Goal: Task Accomplishment & Management: Manage account settings

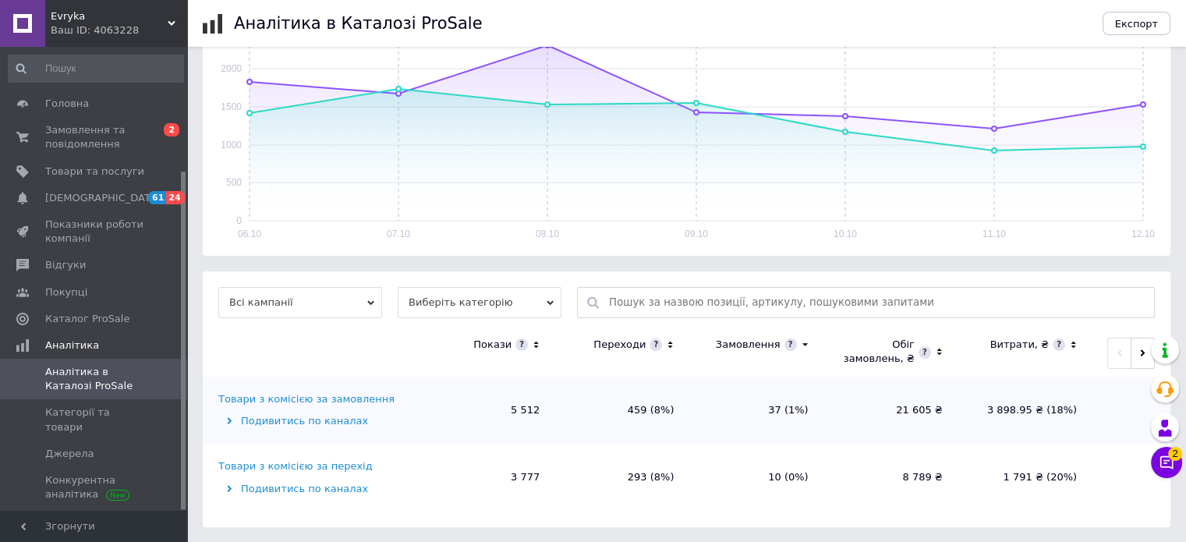
scroll to position [171, 0]
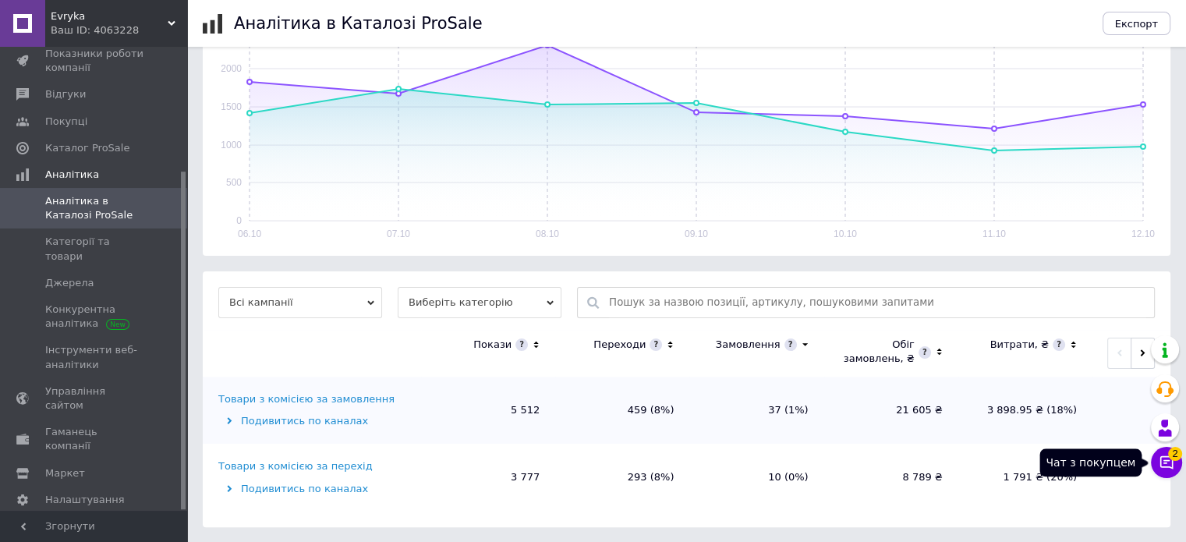
click at [1157, 467] on button "Чат з покупцем 2" at bounding box center [1166, 462] width 31 height 31
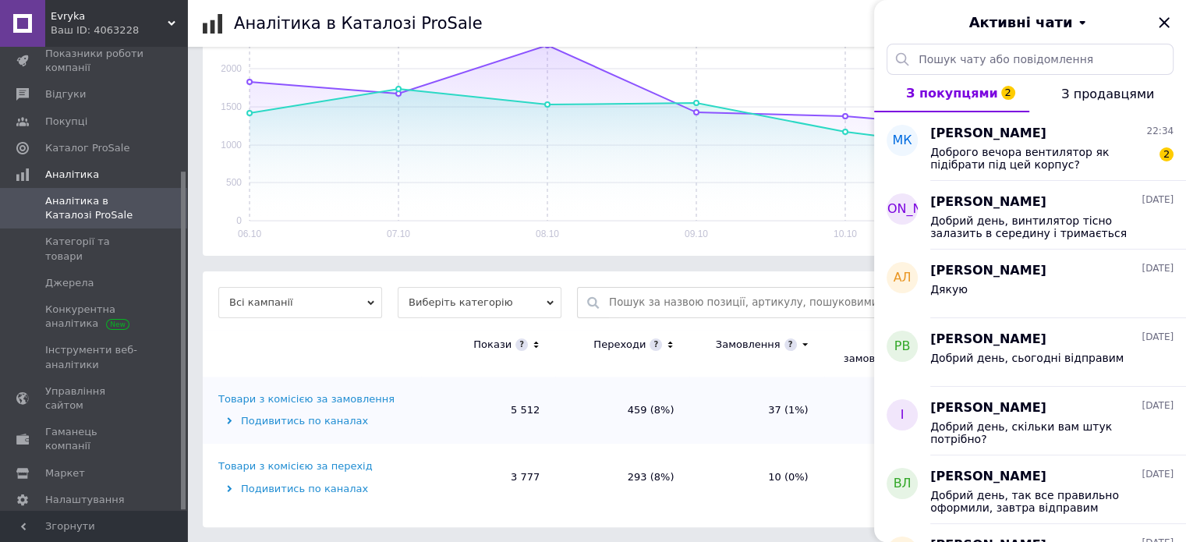
click at [233, 349] on th at bounding box center [312, 353] width 218 height 47
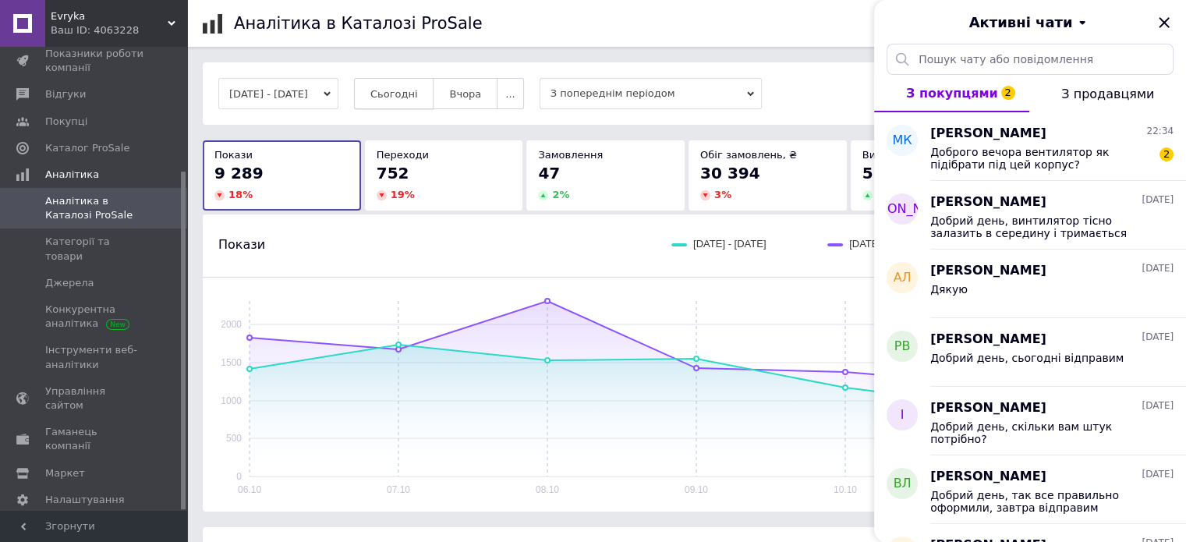
click at [418, 90] on span "Сьогодні" at bounding box center [394, 94] width 48 height 12
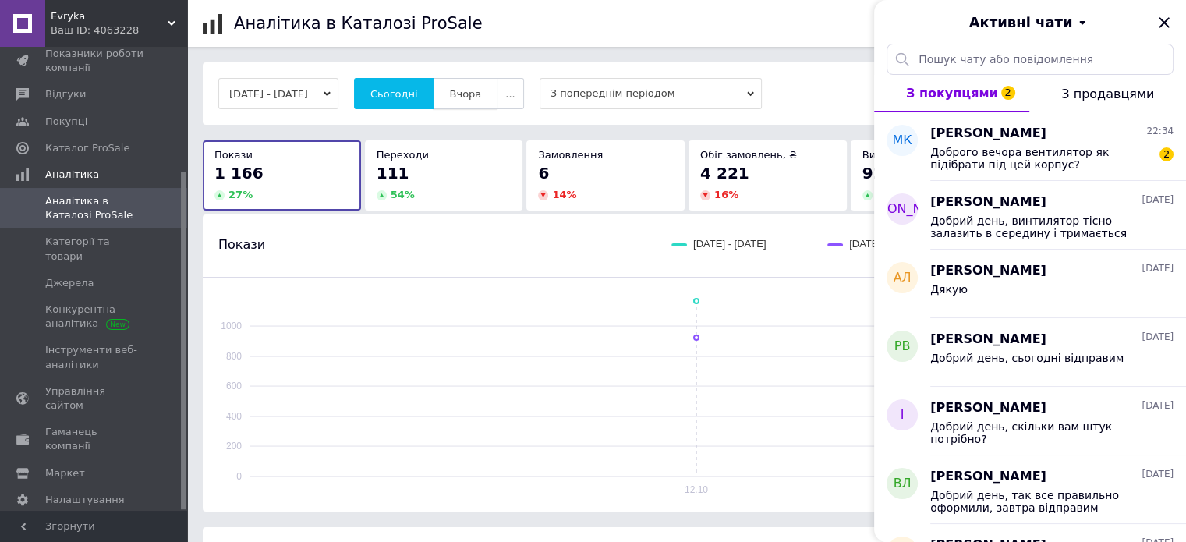
click at [481, 90] on span "Вчора" at bounding box center [465, 94] width 32 height 12
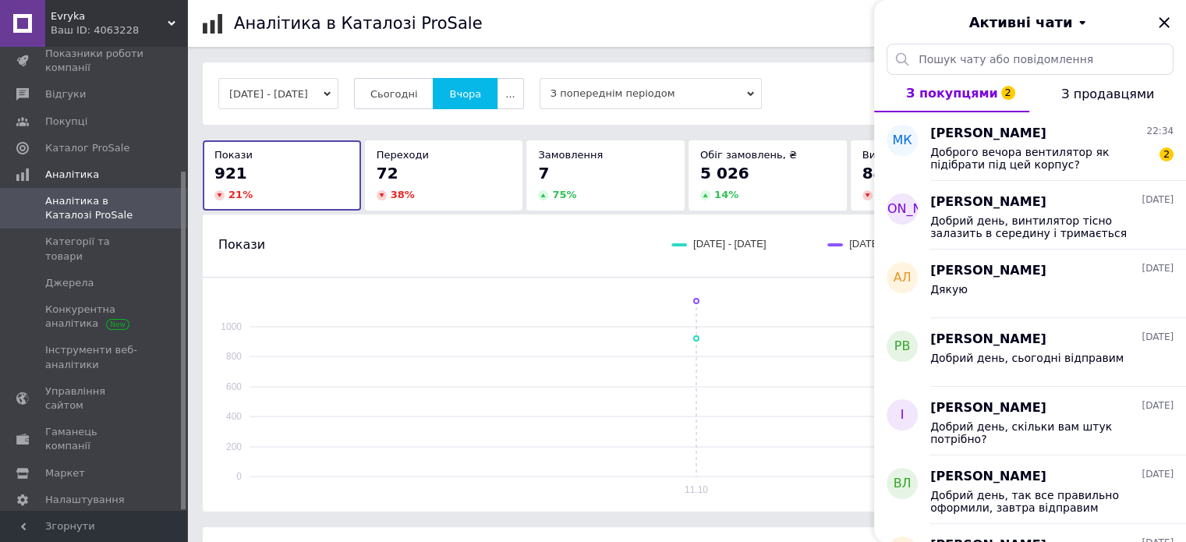
click at [854, 94] on div "[DATE] - [DATE] Сьогодні [GEOGRAPHIC_DATA] ... З попереднім періодом Загальні д…" at bounding box center [686, 93] width 936 height 31
click at [1156, 23] on icon "Закрити" at bounding box center [1164, 22] width 19 height 19
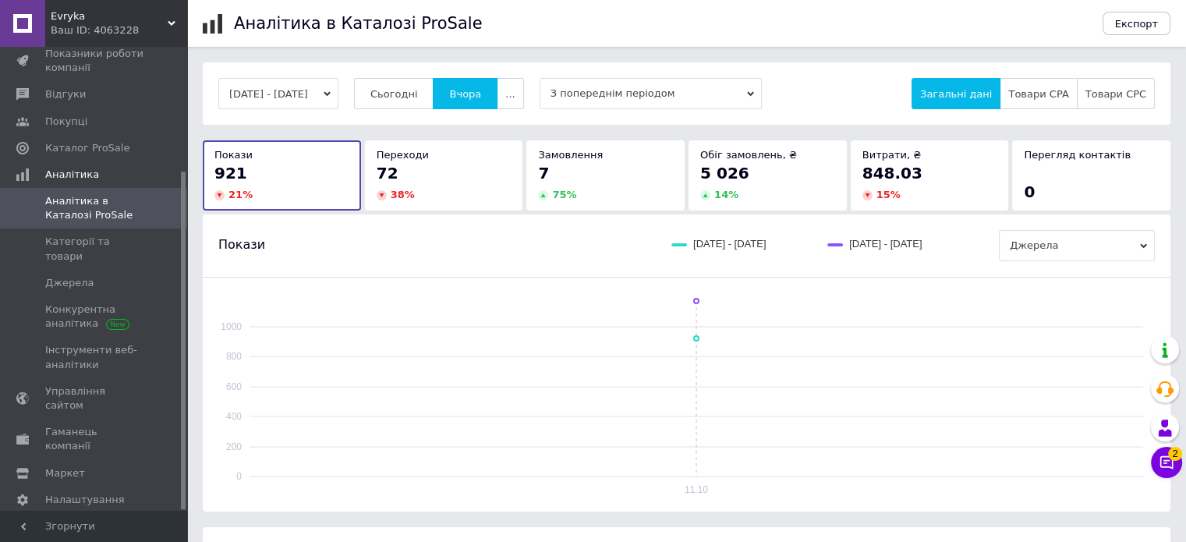
click at [304, 108] on button "[DATE] - [DATE]" at bounding box center [278, 93] width 120 height 31
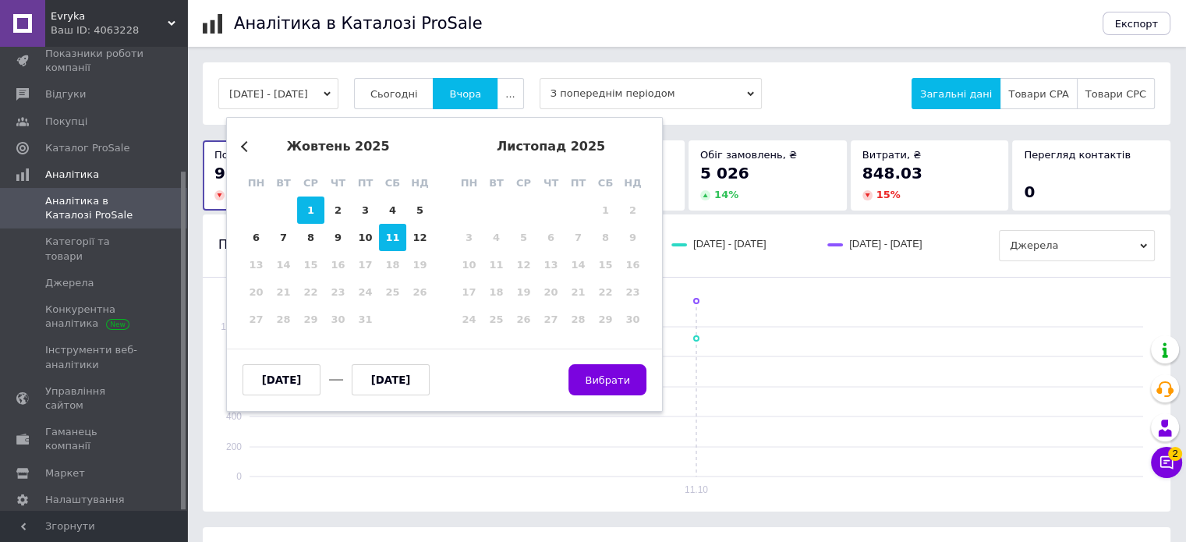
click at [312, 213] on div "1" at bounding box center [310, 209] width 27 height 27
type input "[DATE]"
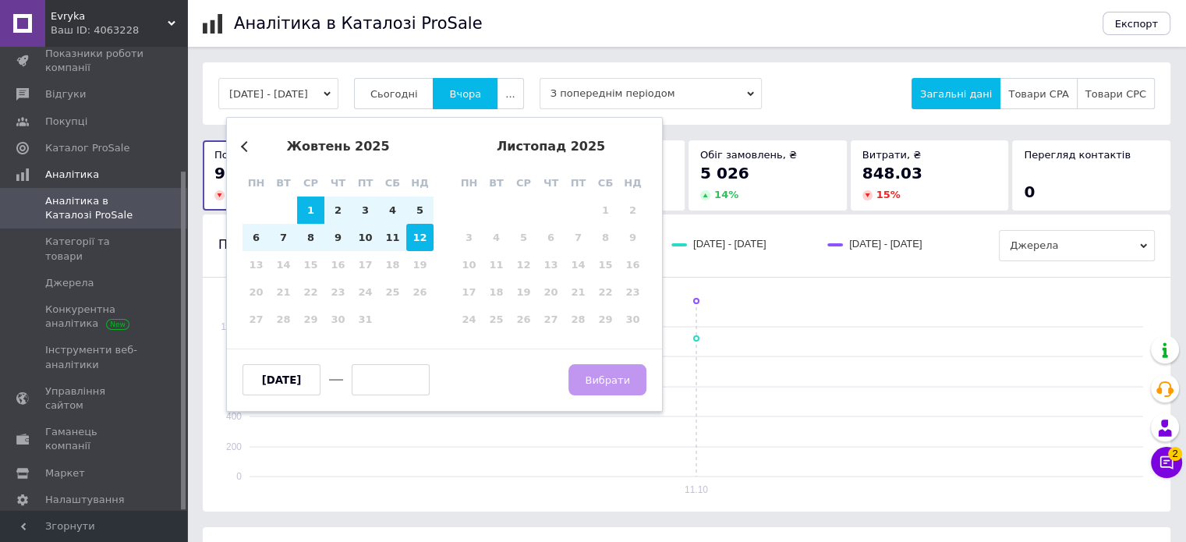
click at [421, 241] on div "12" at bounding box center [419, 237] width 27 height 27
type input "[DATE]"
click at [588, 380] on button "Вибрати" at bounding box center [607, 379] width 78 height 31
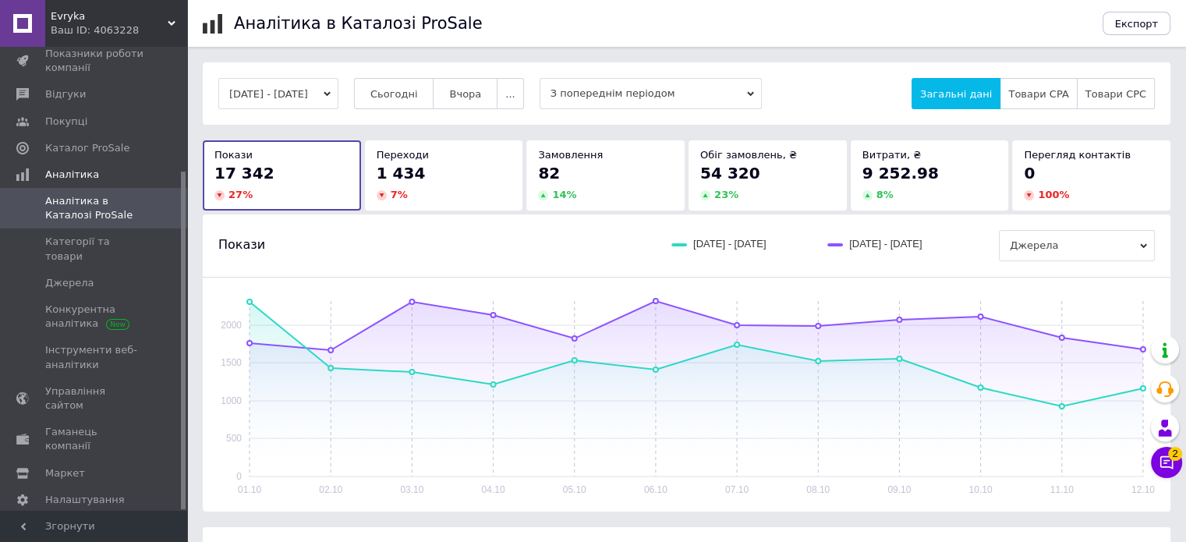
click at [770, 177] on div "54 320" at bounding box center [767, 173] width 135 height 22
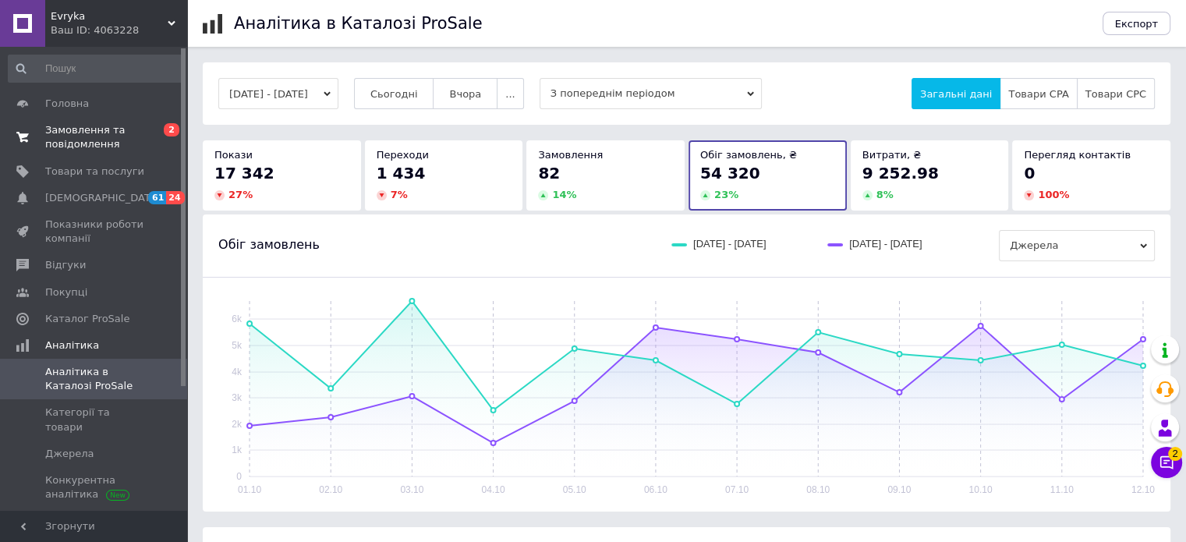
click at [98, 147] on span "Замовлення та повідомлення" at bounding box center [94, 137] width 99 height 28
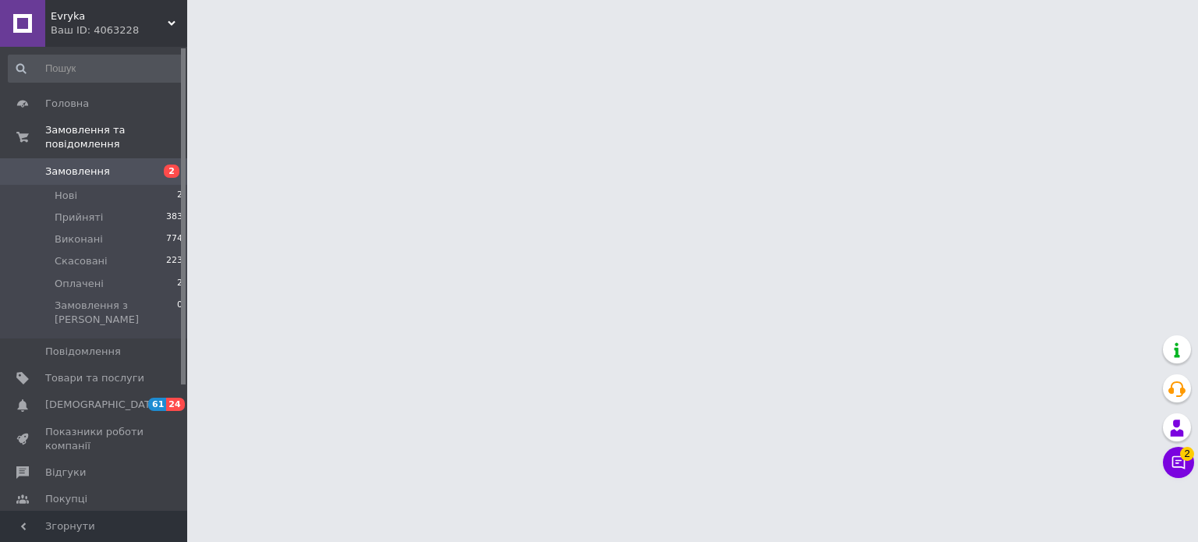
click at [104, 165] on span "Замовлення" at bounding box center [94, 172] width 99 height 14
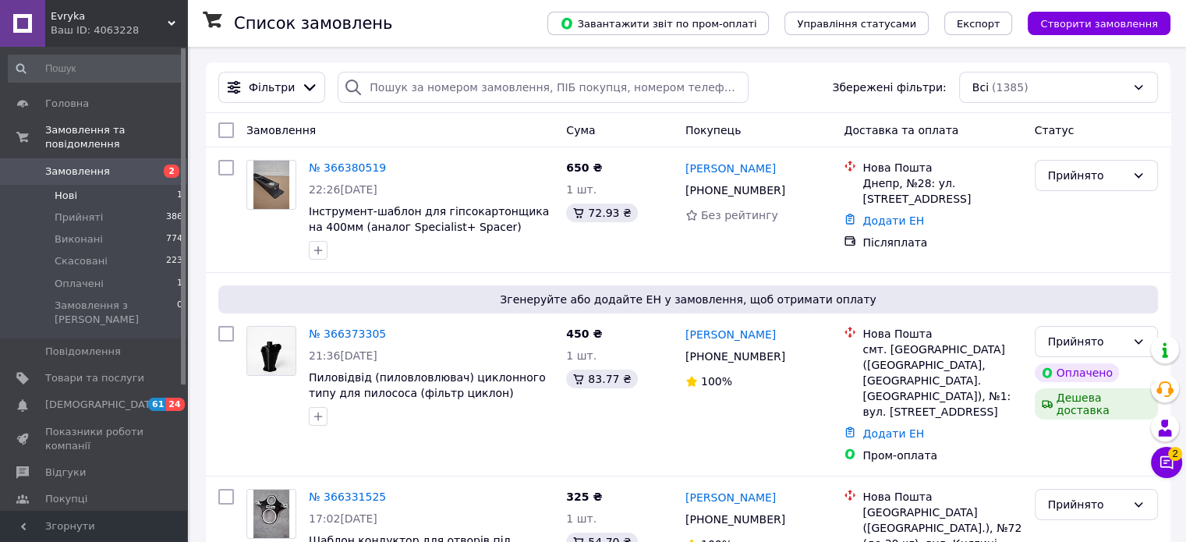
click at [111, 187] on li "Нові 1" at bounding box center [96, 196] width 192 height 22
click at [107, 165] on span "Замовлення" at bounding box center [94, 172] width 99 height 14
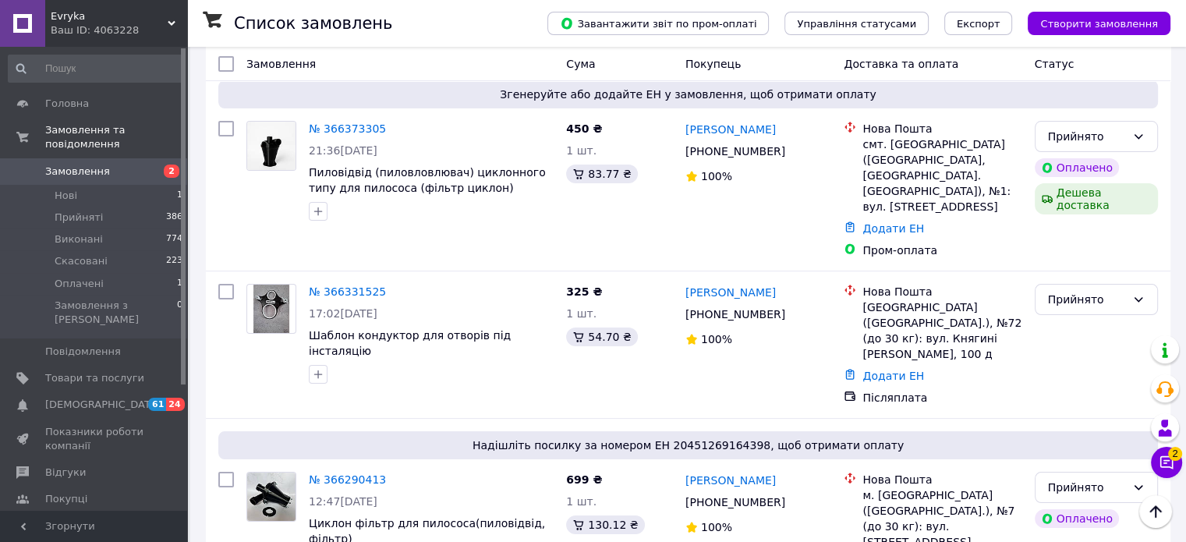
scroll to position [200, 0]
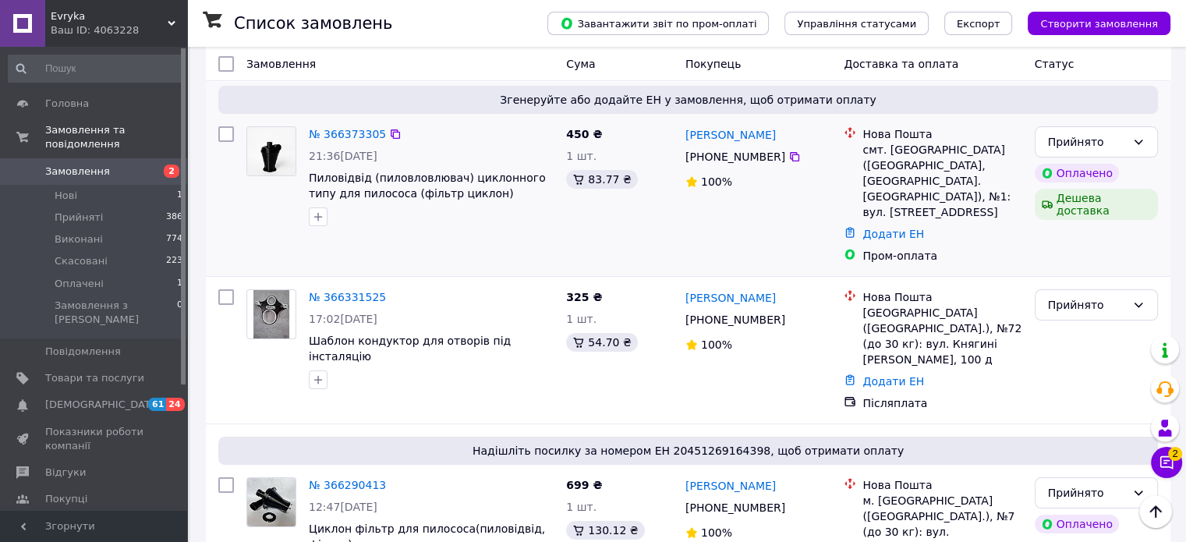
drag, startPoint x: 497, startPoint y: 191, endPoint x: 474, endPoint y: 87, distance: 106.9
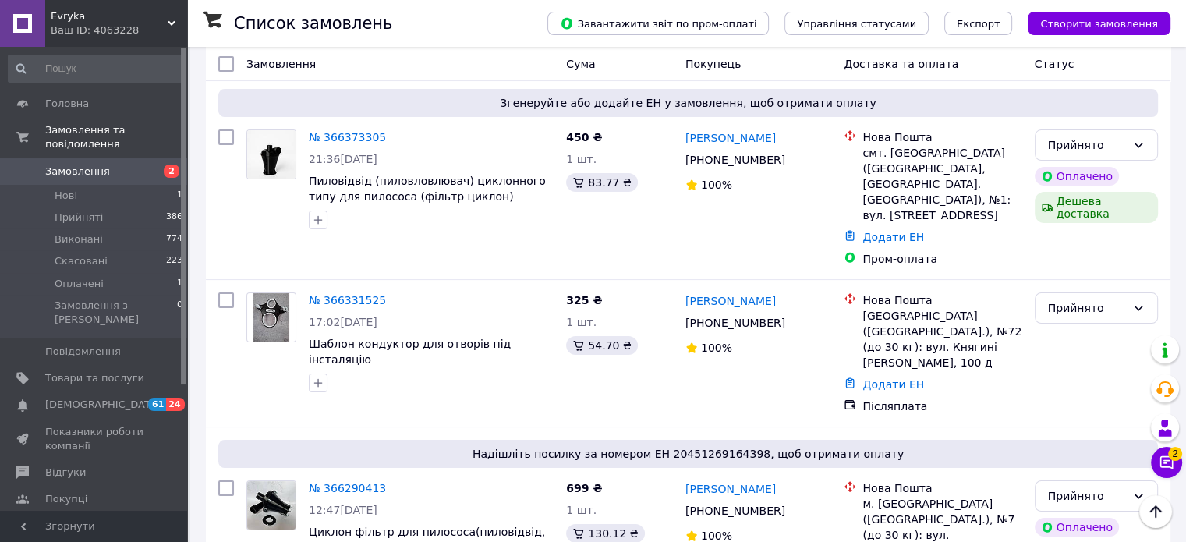
drag, startPoint x: 474, startPoint y: 87, endPoint x: 469, endPoint y: 66, distance: 21.0
click at [469, 66] on div "Замовлення" at bounding box center [400, 64] width 320 height 28
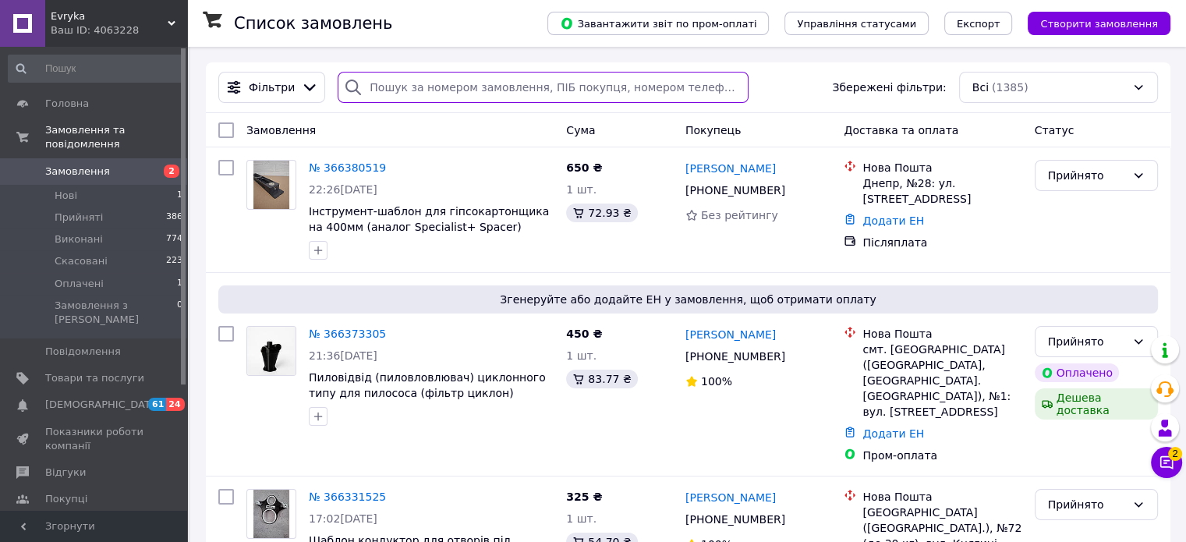
click at [482, 88] on input "search" at bounding box center [543, 87] width 411 height 31
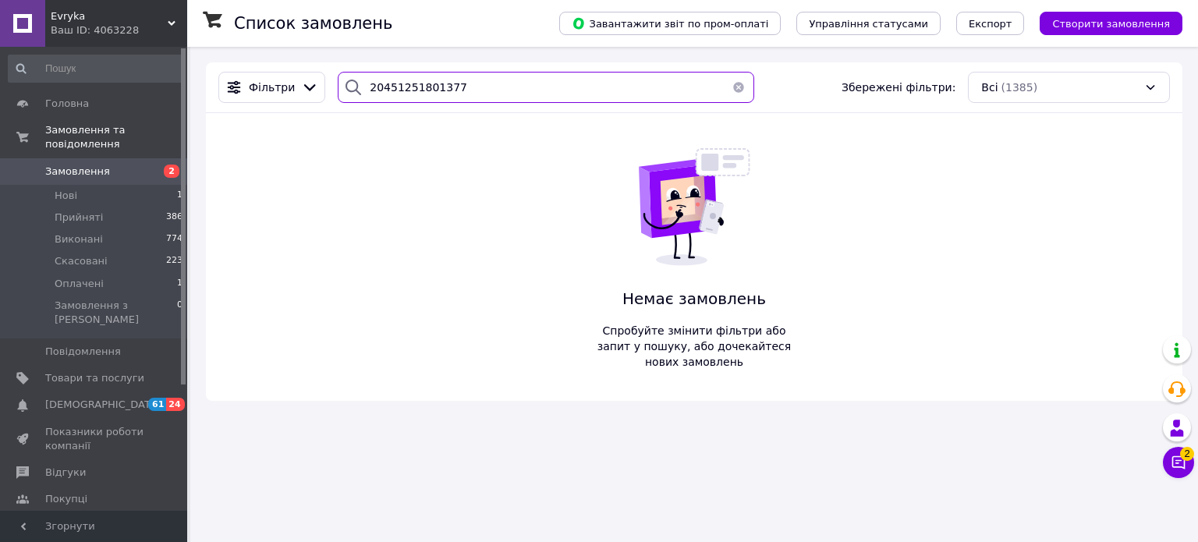
type input "20451251801377"
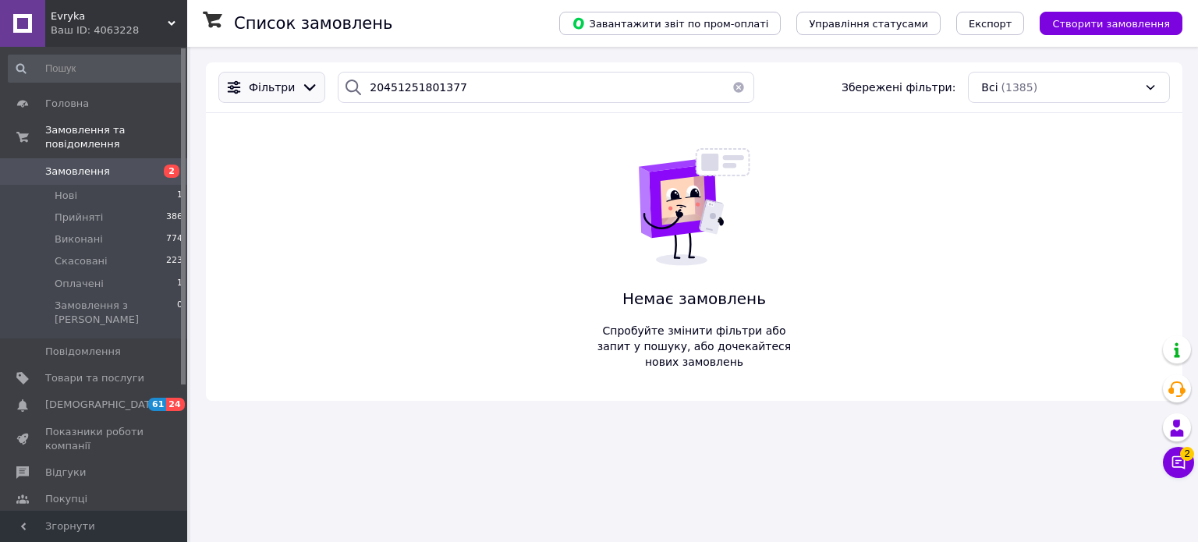
click at [258, 83] on span "Фільтри" at bounding box center [272, 88] width 46 height 16
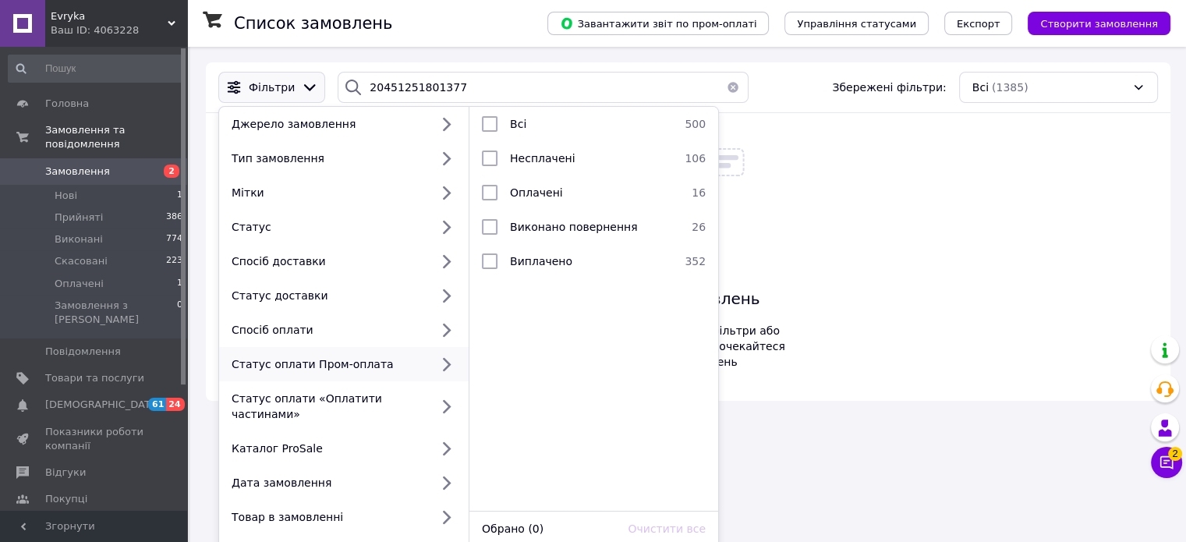
click at [723, 77] on button "button" at bounding box center [732, 87] width 31 height 31
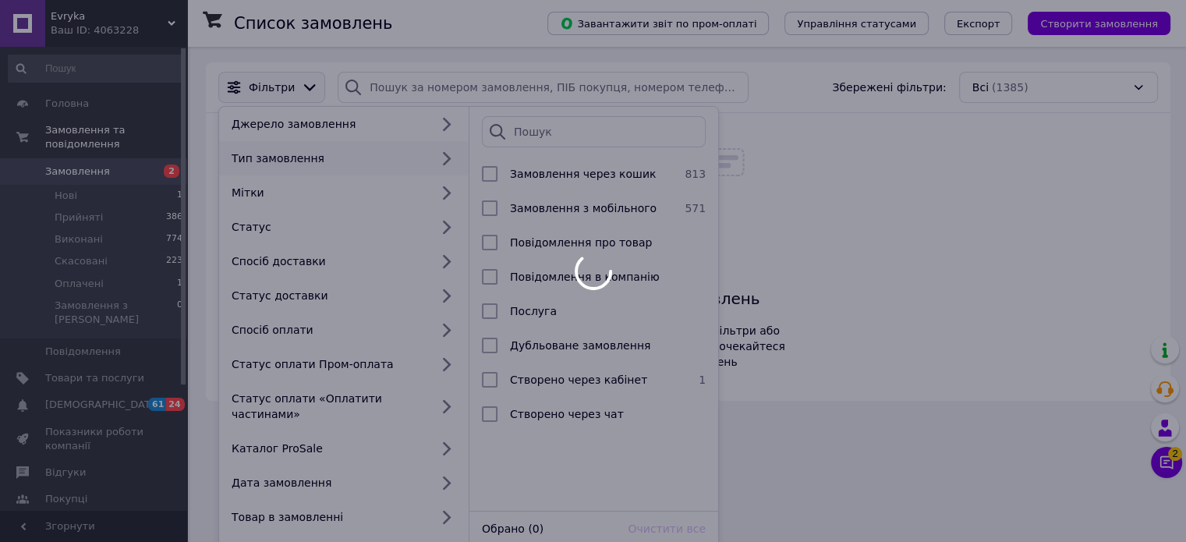
click at [253, 91] on div at bounding box center [593, 271] width 1186 height 542
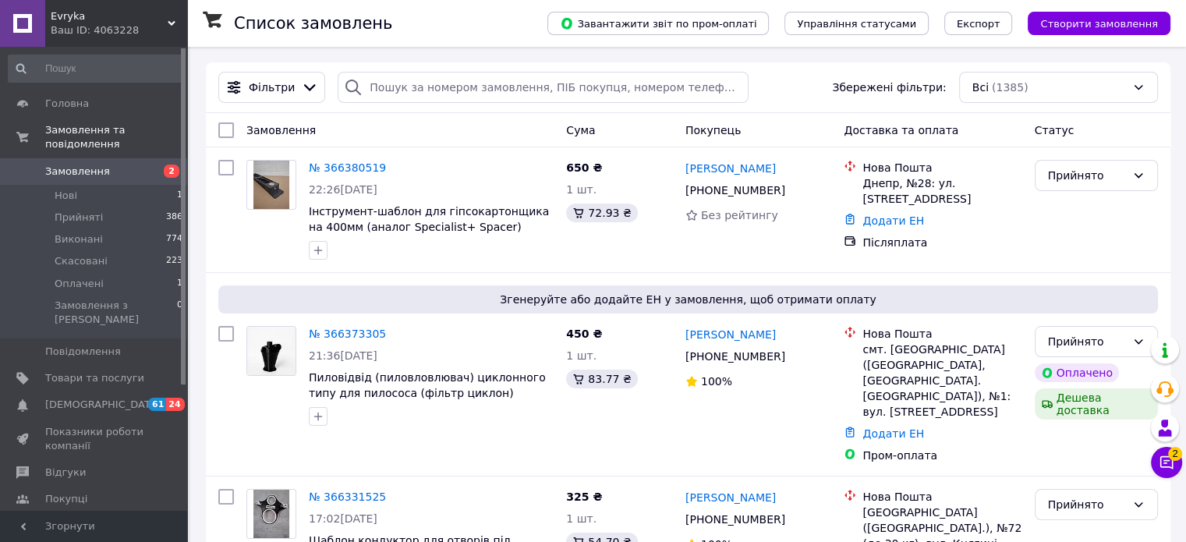
click at [253, 91] on span "Фільтри" at bounding box center [272, 88] width 46 height 16
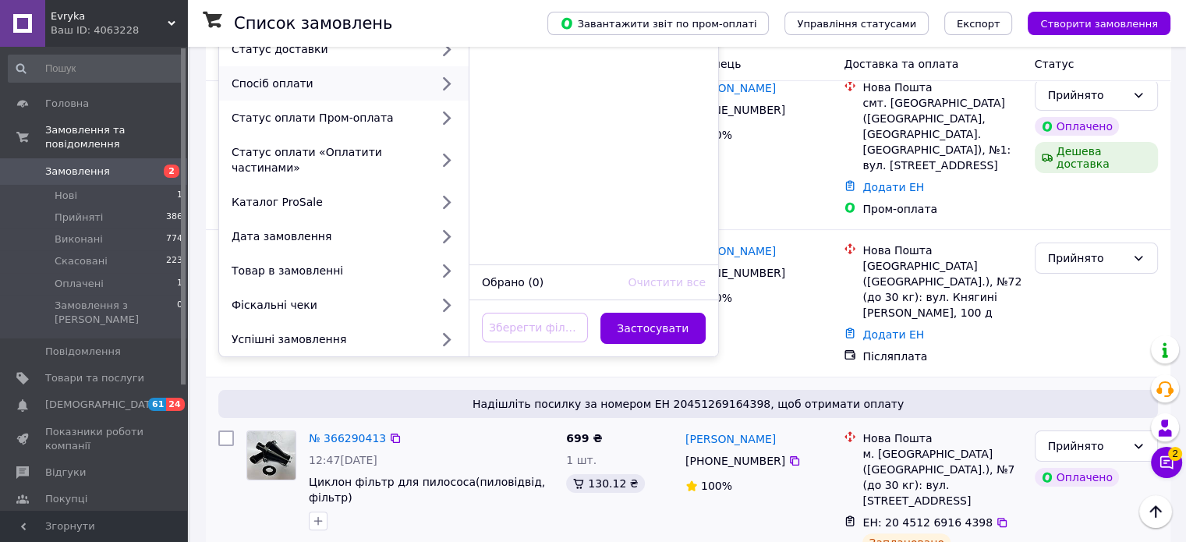
scroll to position [207, 0]
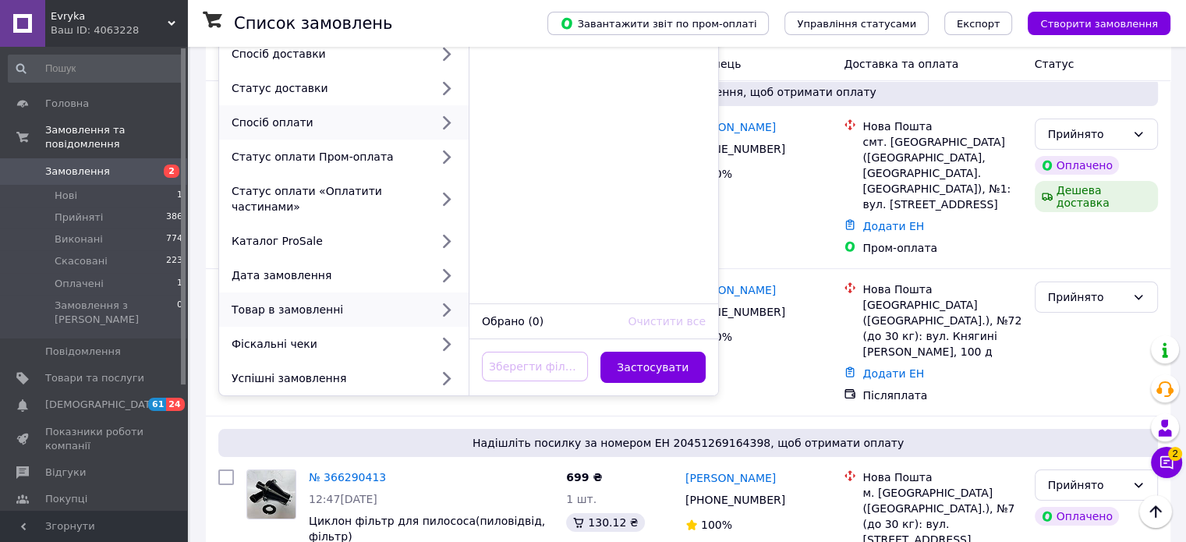
click at [436, 299] on icon at bounding box center [446, 309] width 20 height 20
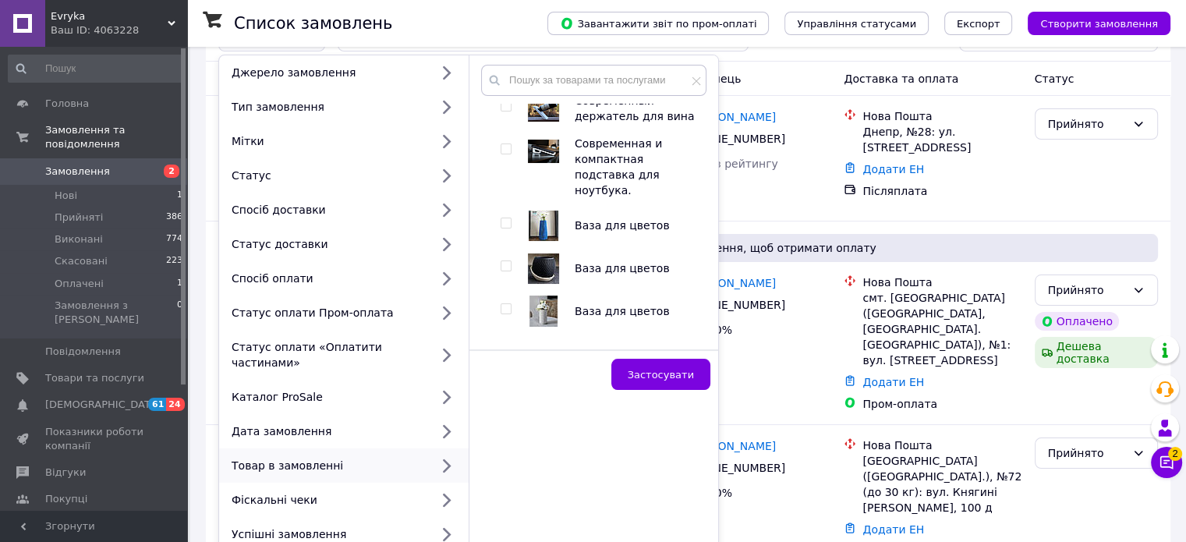
scroll to position [766, 0]
click at [518, 366] on span "Инструменты для плиточников и других" at bounding box center [602, 380] width 181 height 28
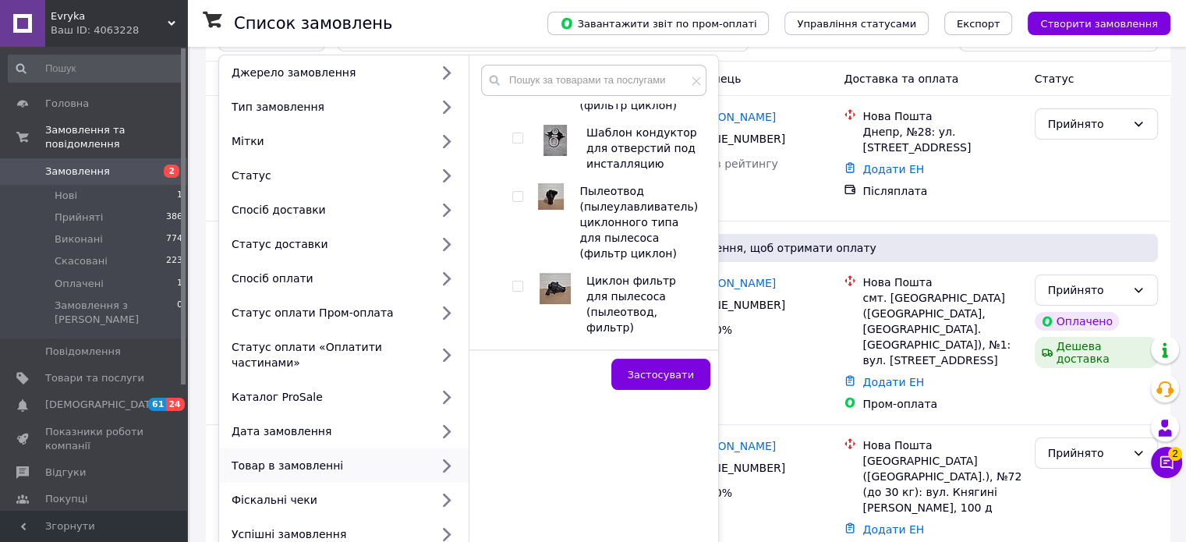
scroll to position [2191, 0]
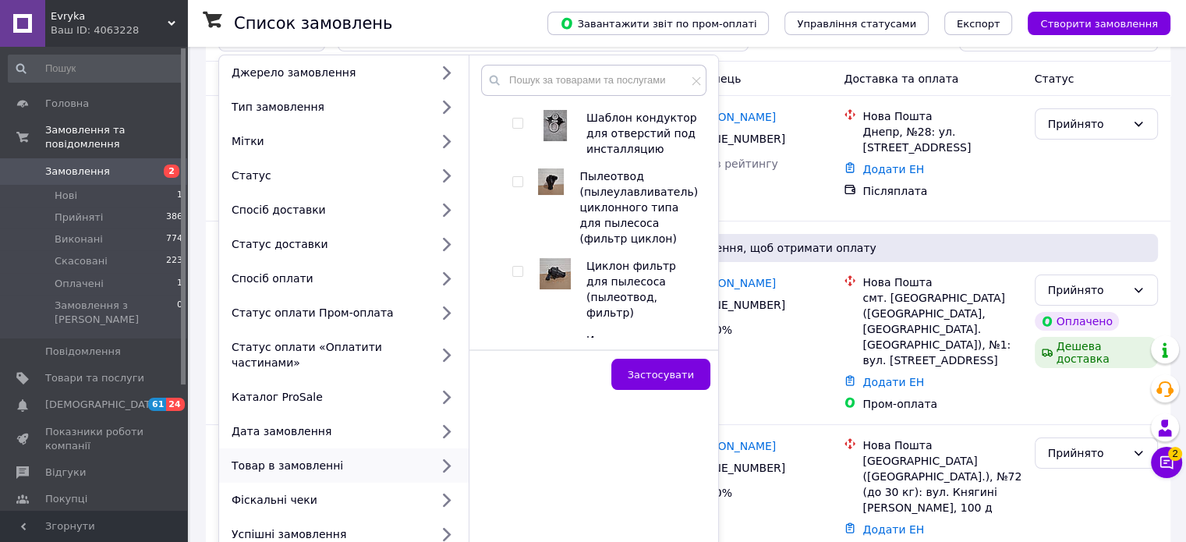
click at [518, 341] on input "checkbox" at bounding box center [517, 346] width 10 height 10
checkbox input "true"
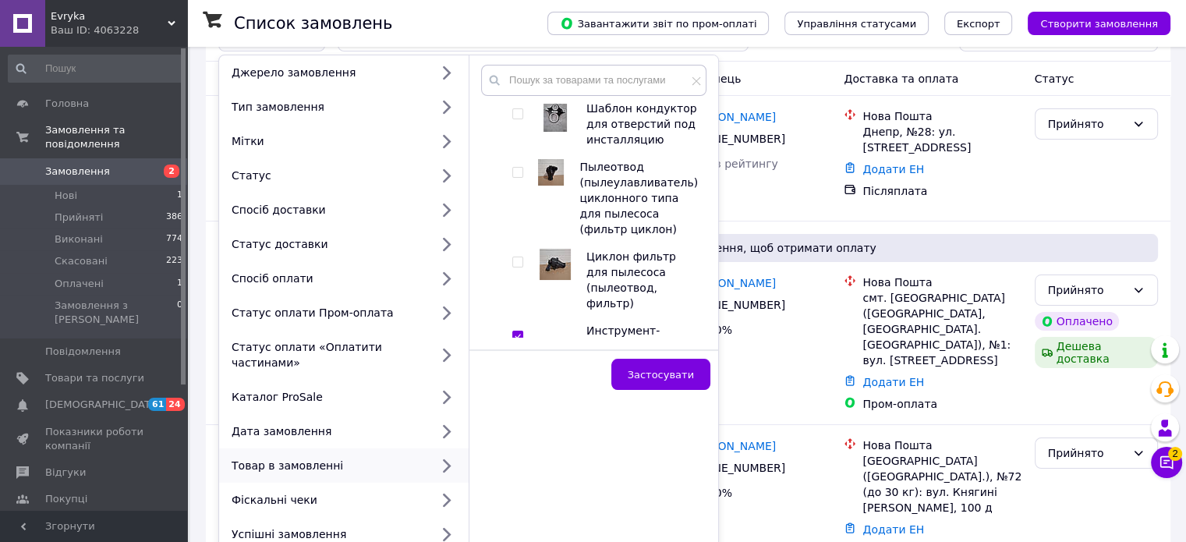
click at [512, 421] on input "checkbox" at bounding box center [517, 426] width 10 height 10
checkbox input "true"
click at [645, 379] on span "Застосувати" at bounding box center [661, 375] width 66 height 12
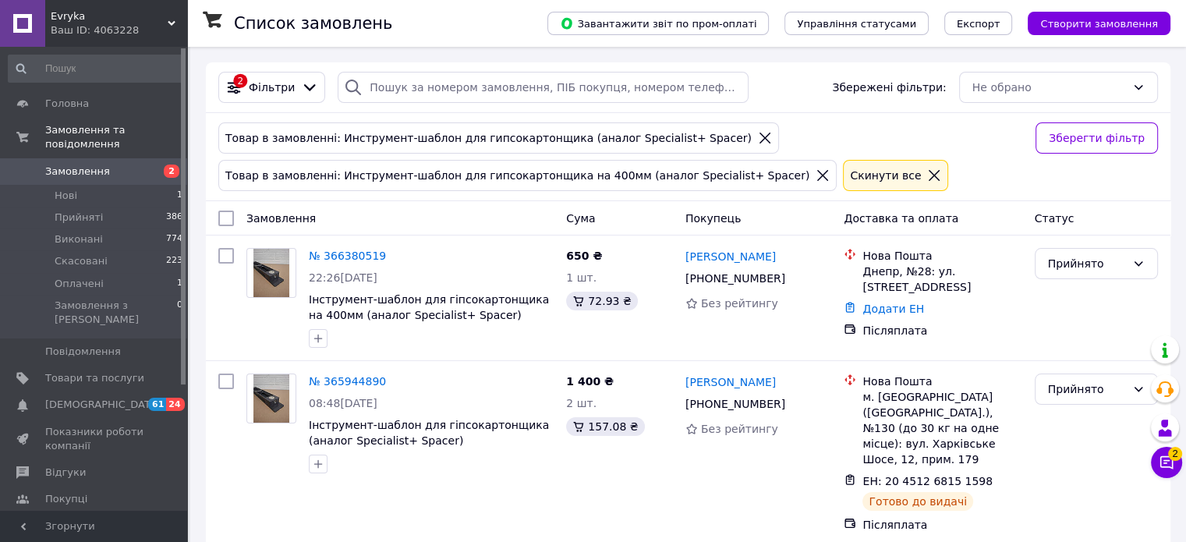
click at [847, 183] on div "Cкинути все" at bounding box center [885, 175] width 77 height 17
